Goal: Entertainment & Leisure: Consume media (video, audio)

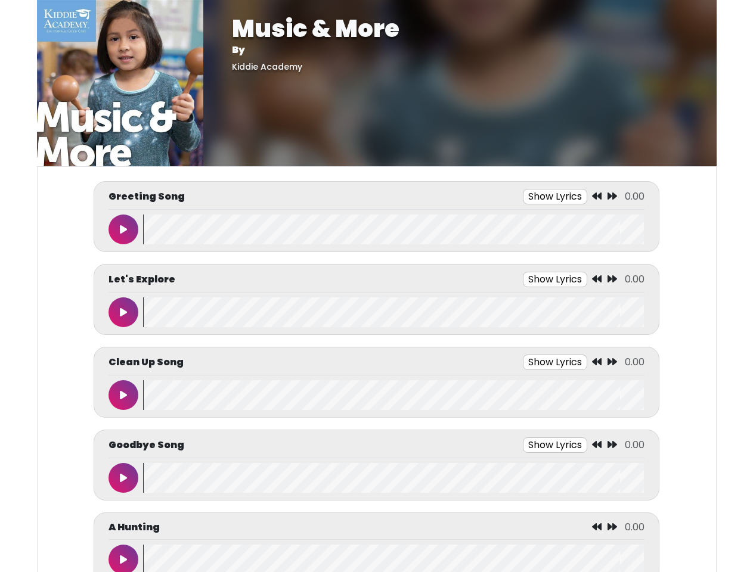
click at [555, 197] on button "Show Lyrics" at bounding box center [555, 196] width 64 height 15
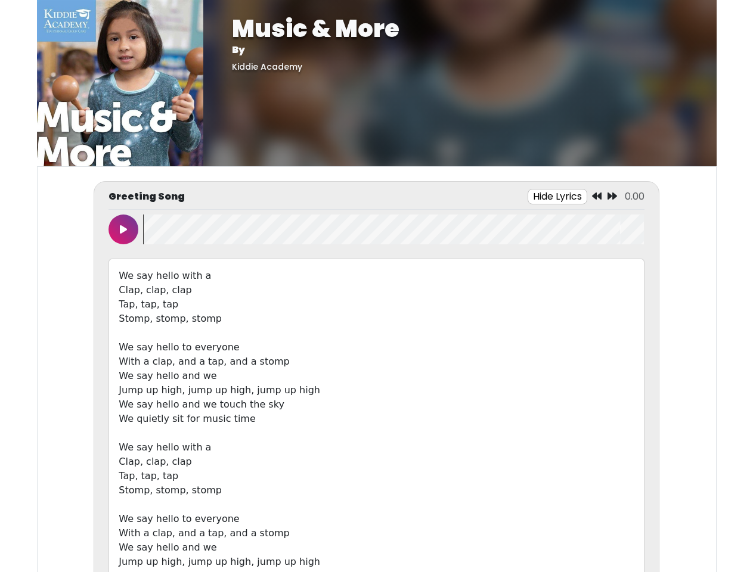
click at [597, 197] on icon at bounding box center [597, 196] width 10 height 10
click at [612, 197] on icon at bounding box center [612, 196] width 10 height 10
click at [123, 229] on icon at bounding box center [123, 230] width 7 height 10
click at [393, 229] on wave at bounding box center [393, 230] width 501 height 30
click at [555, 279] on div "We say hello with a Clap, clap, clap Tap, tap, tap Stomp, stomp, stomp We say h…" at bounding box center [375, 433] width 535 height 349
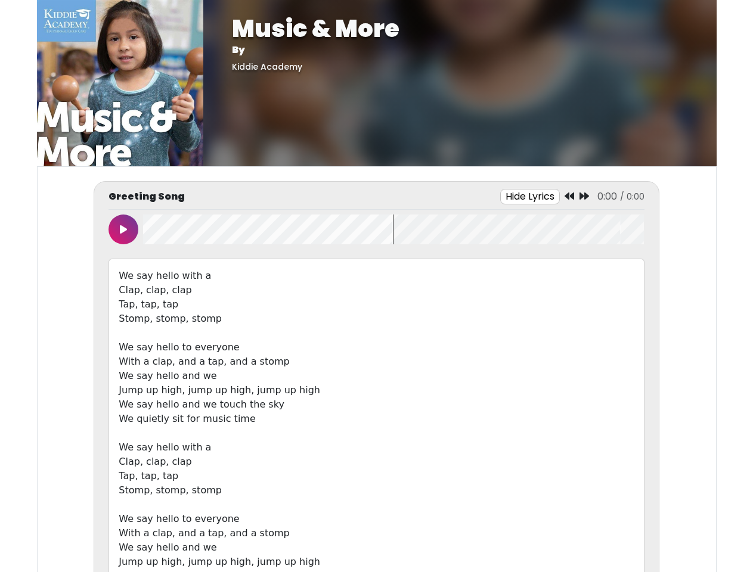
click at [597, 279] on div "We say hello with a Clap, clap, clap Tap, tap, tap Stomp, stomp, stomp We say h…" at bounding box center [375, 433] width 535 height 349
click at [612, 279] on div "We say hello with a Clap, clap, clap Tap, tap, tap Stomp, stomp, stomp We say h…" at bounding box center [375, 433] width 535 height 349
click at [123, 312] on div "We say hello with a Clap, clap, clap Tap, tap, tap Stomp, stomp, stomp We say h…" at bounding box center [375, 433] width 535 height 349
click at [393, 312] on div "We say hello with a Clap, clap, clap Tap, tap, tap Stomp, stomp, stomp We say h…" at bounding box center [375, 433] width 535 height 349
